Goal: Transaction & Acquisition: Purchase product/service

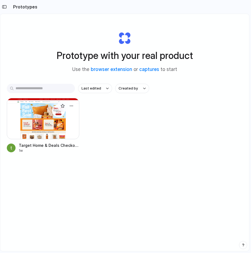
click at [43, 115] on div at bounding box center [43, 118] width 72 height 41
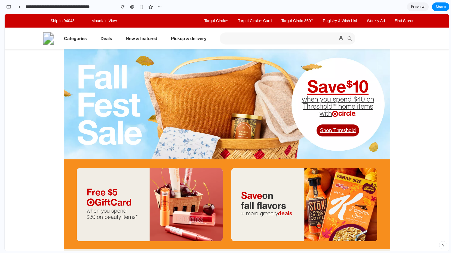
click at [143, 92] on img at bounding box center [227, 104] width 327 height 110
click at [10, 8] on div "button" at bounding box center [8, 7] width 5 height 4
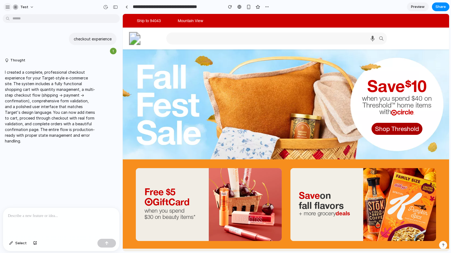
click at [9, 8] on div "button" at bounding box center [7, 7] width 5 height 5
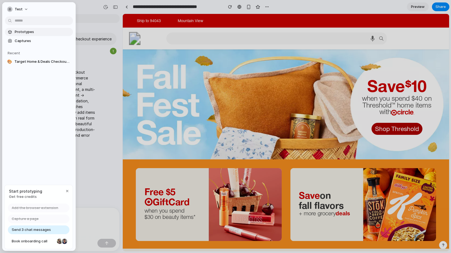
click at [22, 30] on span "Prototypes" at bounding box center [43, 31] width 56 height 5
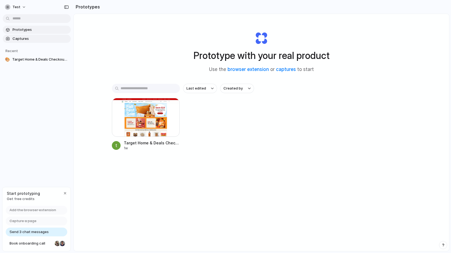
click at [26, 41] on link "Captures" at bounding box center [37, 39] width 68 height 8
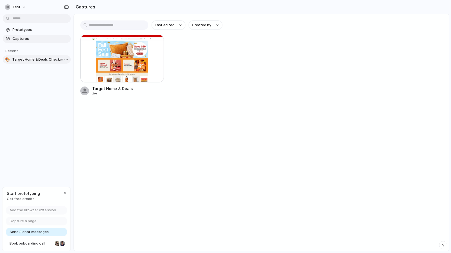
click at [29, 61] on span "Target Home & Deals Checkout Experience" at bounding box center [40, 59] width 56 height 5
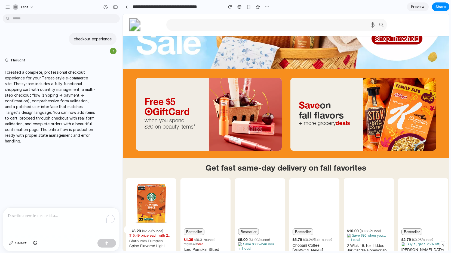
scroll to position [154, 0]
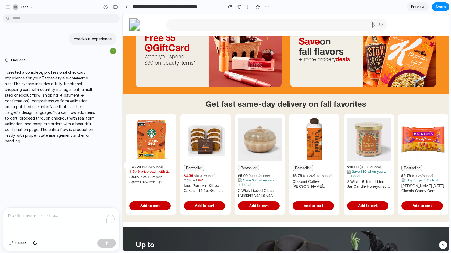
click at [226, 126] on div at bounding box center [226, 126] width 0 height 0
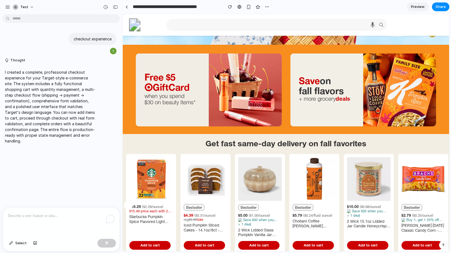
scroll to position [0, 0]
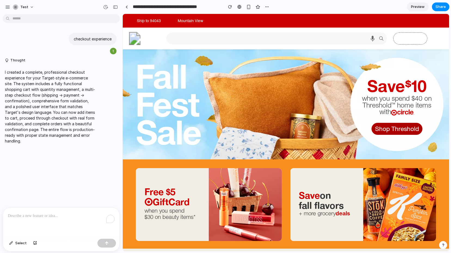
click at [251, 33] on link at bounding box center [411, 38] width 34 height 12
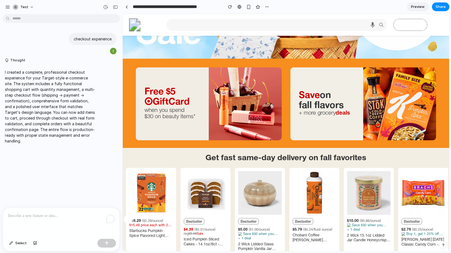
scroll to position [136, 0]
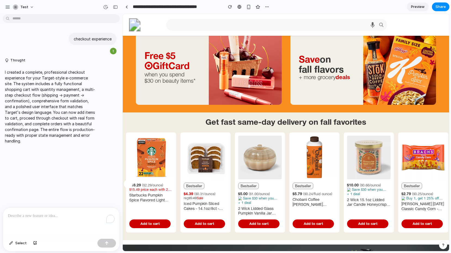
click at [251, 103] on div "Save on fall flavors + more grocery deals" at bounding box center [364, 68] width 146 height 73
click at [251, 222] on button "Add to cart" at bounding box center [313, 223] width 41 height 9
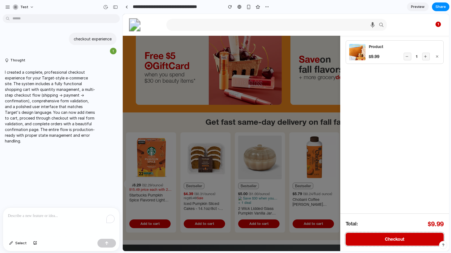
click at [251, 240] on span "Checkout" at bounding box center [395, 238] width 20 height 5
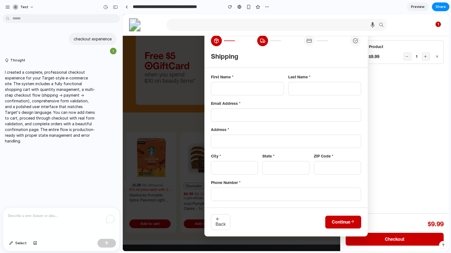
click at [251, 89] on input "text" at bounding box center [247, 88] width 73 height 13
type input "**"
click at [251, 90] on input "text" at bounding box center [325, 88] width 73 height 13
type input "**"
click at [251, 117] on input "email" at bounding box center [286, 114] width 150 height 13
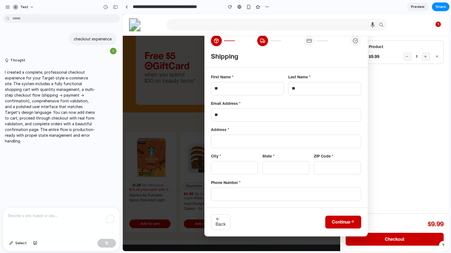
type input "**"
click at [251, 138] on input "text" at bounding box center [286, 141] width 150 height 13
type input "**"
click at [251, 227] on button "Continue" at bounding box center [344, 221] width 36 height 13
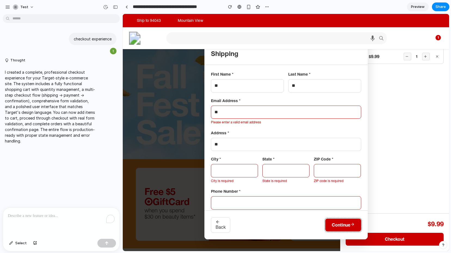
scroll to position [0, 0]
click at [251, 94] on div "Product $9.99 1" at bounding box center [395, 124] width 109 height 178
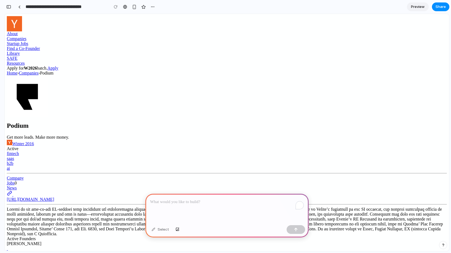
click at [28, 41] on link "Startup Jobs" at bounding box center [18, 43] width 22 height 5
click at [167, 204] on p "To enrich screen reader interactions, please activate Accessibility in Grammarl…" at bounding box center [227, 201] width 154 height 7
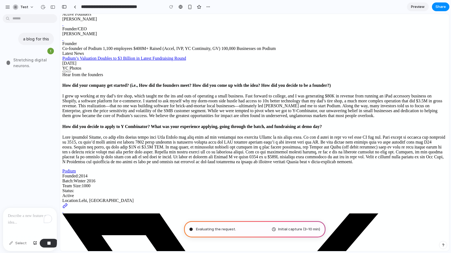
scroll to position [225, 0]
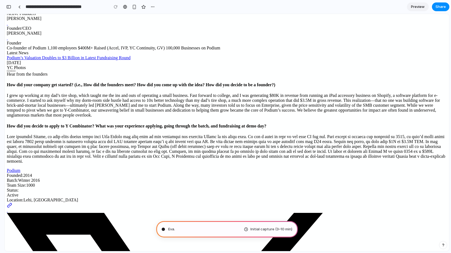
type input "**********"
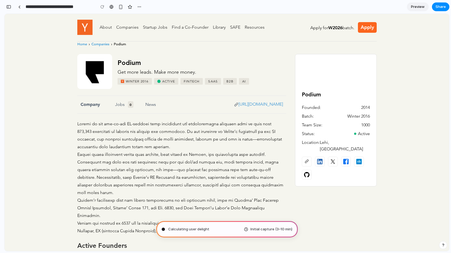
scroll to position [111, 0]
click at [226, 126] on div at bounding box center [226, 126] width 0 height 0
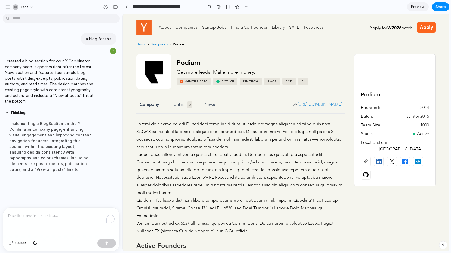
scroll to position [0, 0]
click at [193, 141] on div at bounding box center [241, 177] width 209 height 114
click at [260, 42] on div "Home › Companies › Podium" at bounding box center [287, 46] width 300 height 10
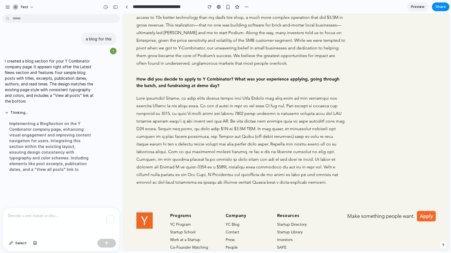
scroll to position [713, 0]
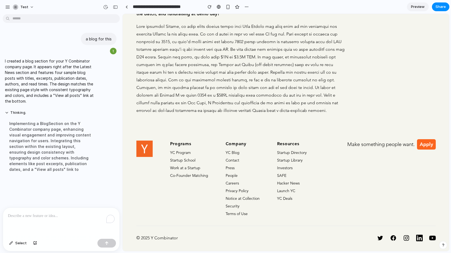
click at [232, 150] on link "YC Blog" at bounding box center [233, 152] width 14 height 5
click at [224, 145] on div "Programs YC Program Startup School Work at a Startup Co-Founder Matching Compan…" at bounding box center [238, 178] width 137 height 76
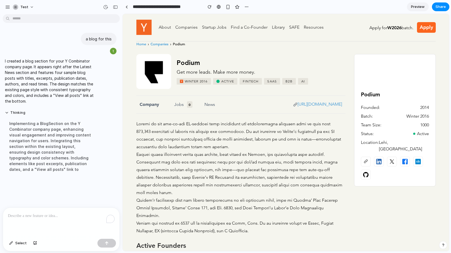
scroll to position [235, 0]
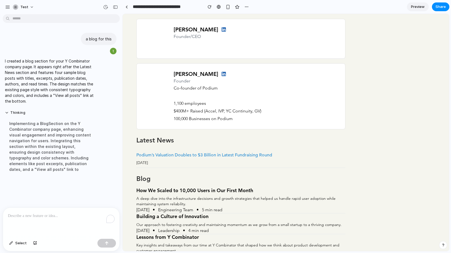
click at [246, 140] on div "Latest News Podium’s Valuation Doubles to $3 Billion in Latest Fundraising Roun…" at bounding box center [241, 152] width 209 height 32
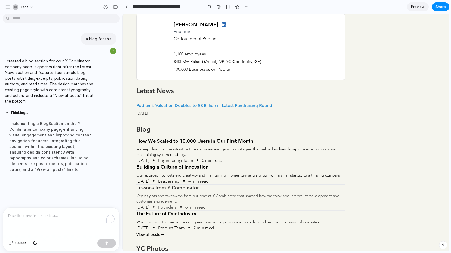
scroll to position [287, 0]
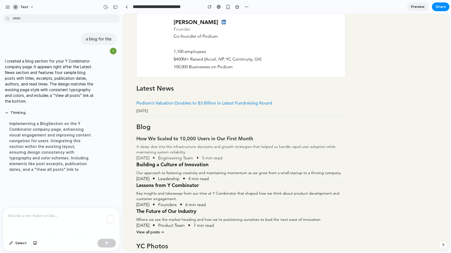
click at [221, 135] on h3 "How We Scaled to 10,000 Users in Our First Month" at bounding box center [241, 138] width 209 height 6
click at [189, 161] on h3 "Building a Culture of Innovation" at bounding box center [241, 164] width 209 height 6
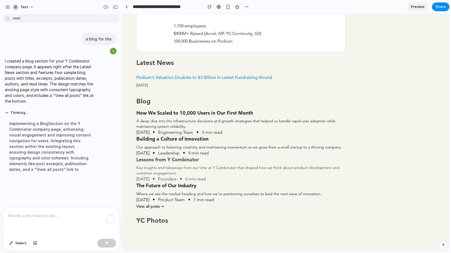
scroll to position [331, 0]
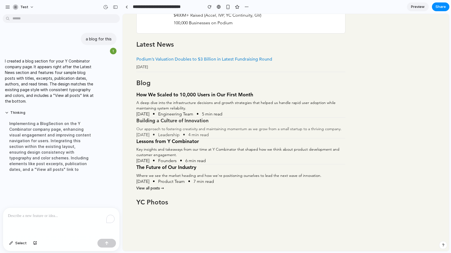
click at [176, 131] on span "Leadership" at bounding box center [169, 134] width 22 height 7
click at [172, 172] on p "Where we see the market heading and how we're positioning ourselves to lead the…" at bounding box center [241, 174] width 209 height 5
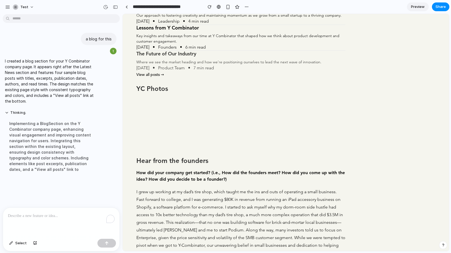
scroll to position [366, 0]
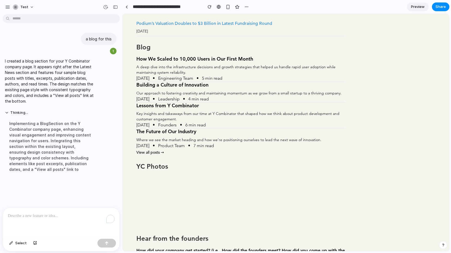
click at [157, 150] on link "View all posts →" at bounding box center [151, 152] width 28 height 5
